Goal: Task Accomplishment & Management: Use online tool/utility

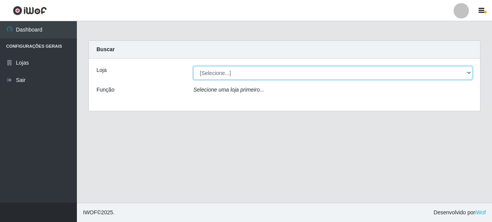
click at [232, 70] on select "[Selecione...] Supermercado Queiroz - [GEOGRAPHIC_DATA]" at bounding box center [332, 72] width 279 height 13
select select "496"
click at [193, 66] on select "[Selecione...] Supermercado Queiroz - [GEOGRAPHIC_DATA]" at bounding box center [332, 72] width 279 height 13
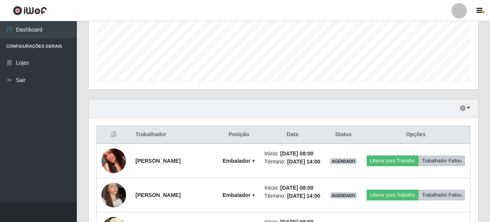
scroll to position [38, 0]
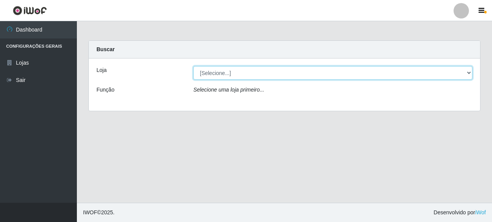
drag, startPoint x: 208, startPoint y: 72, endPoint x: 217, endPoint y: 78, distance: 10.3
click at [208, 72] on select "[Selecione...] Supermercado Queiroz - [GEOGRAPHIC_DATA]" at bounding box center [332, 72] width 279 height 13
select select "496"
click at [193, 66] on select "[Selecione...] Supermercado Queiroz - [GEOGRAPHIC_DATA]" at bounding box center [332, 72] width 279 height 13
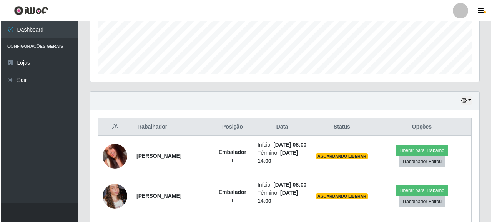
scroll to position [269, 0]
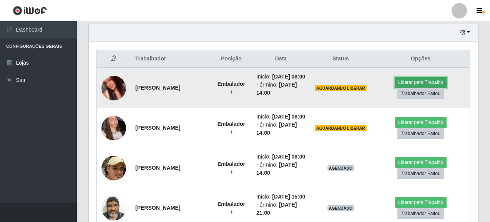
click at [421, 84] on button "Liberar para Trabalho" at bounding box center [421, 82] width 52 height 11
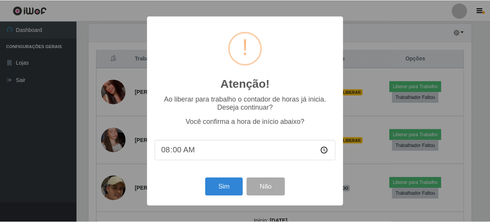
scroll to position [159, 385]
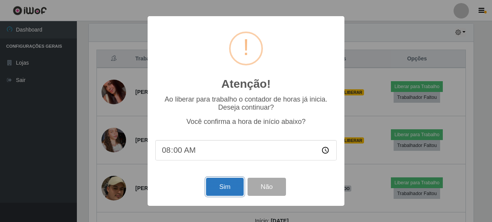
click at [222, 194] on button "Sim" at bounding box center [224, 186] width 37 height 18
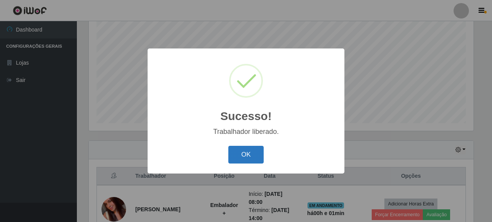
click at [252, 147] on button "OK" at bounding box center [246, 155] width 36 height 18
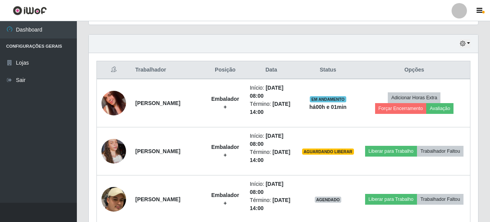
scroll to position [267, 0]
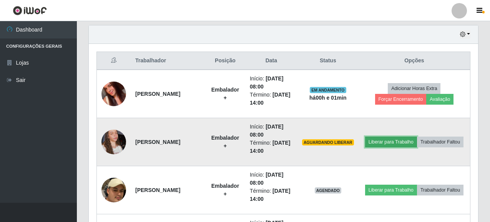
click at [417, 136] on button "Liberar para Trabalho" at bounding box center [391, 141] width 52 height 11
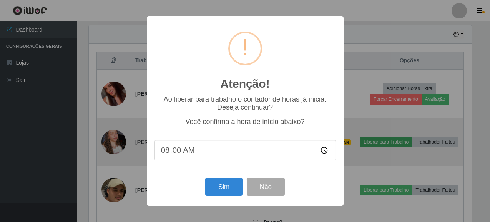
scroll to position [159, 385]
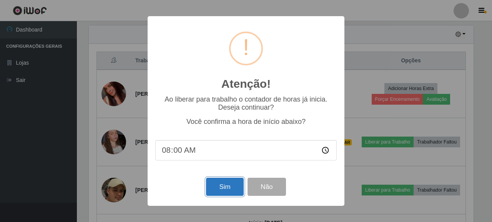
click at [229, 187] on button "Sim" at bounding box center [224, 186] width 37 height 18
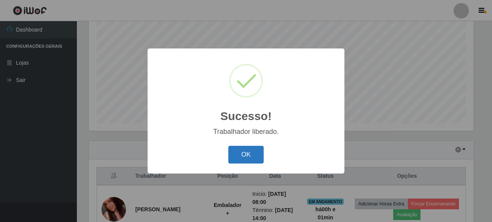
click at [249, 154] on button "OK" at bounding box center [246, 155] width 36 height 18
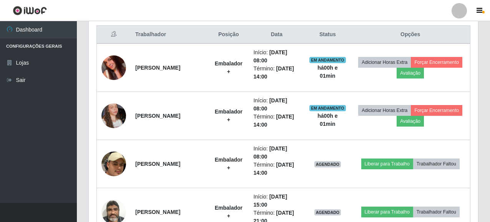
scroll to position [305, 0]
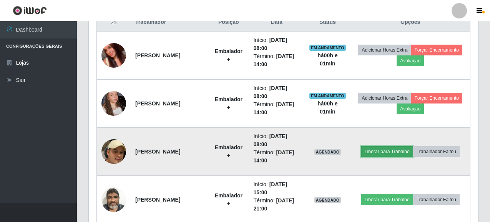
click at [388, 151] on button "Liberar para Trabalho" at bounding box center [387, 151] width 52 height 11
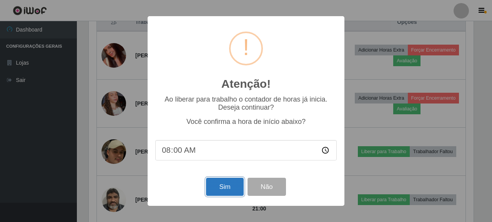
click at [224, 189] on button "Sim" at bounding box center [224, 186] width 37 height 18
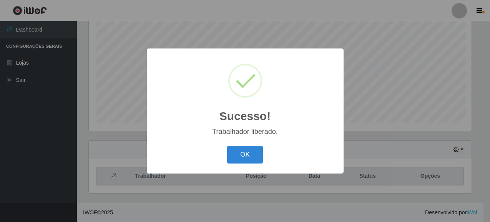
scroll to position [0, 0]
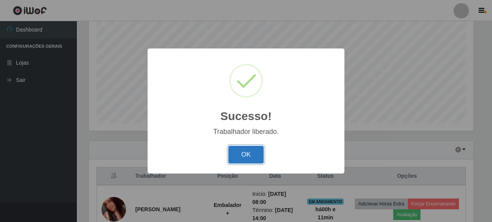
click at [249, 153] on button "OK" at bounding box center [246, 155] width 36 height 18
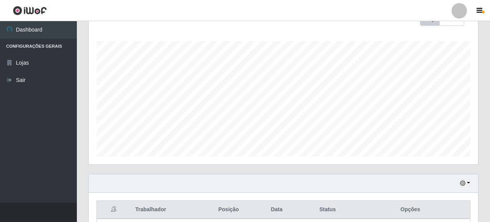
scroll to position [36, 0]
